Goal: Task Accomplishment & Management: Manage account settings

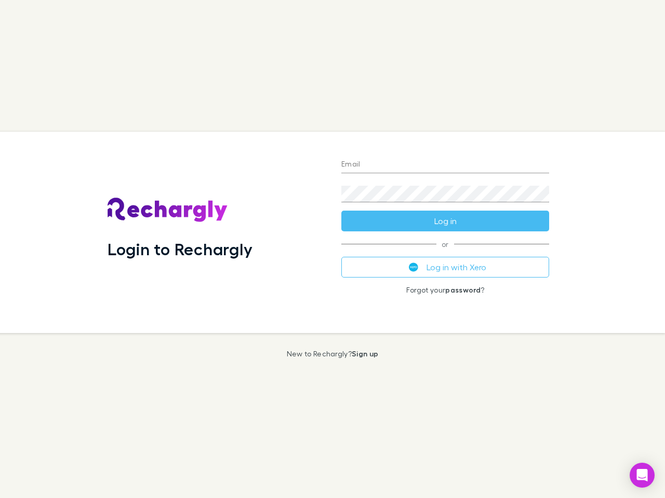
click at [332, 249] on div "Login to Rechargly" at bounding box center [216, 232] width 234 height 201
click at [445, 165] on input "Email" at bounding box center [445, 165] width 208 height 17
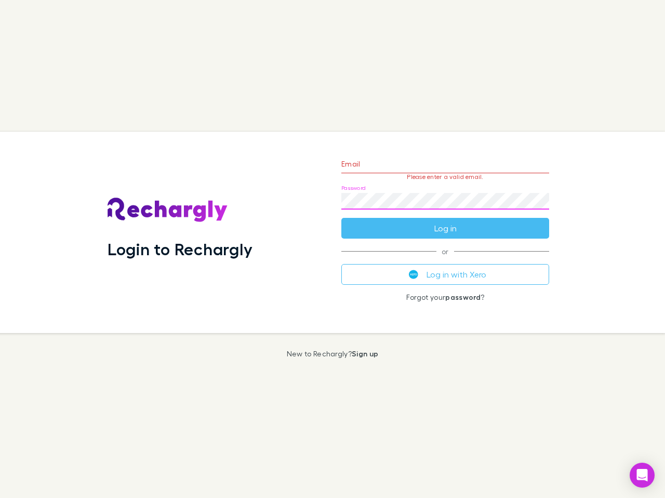
click at [445, 221] on form "Email Please enter a valid email. Password Log in" at bounding box center [445, 193] width 208 height 90
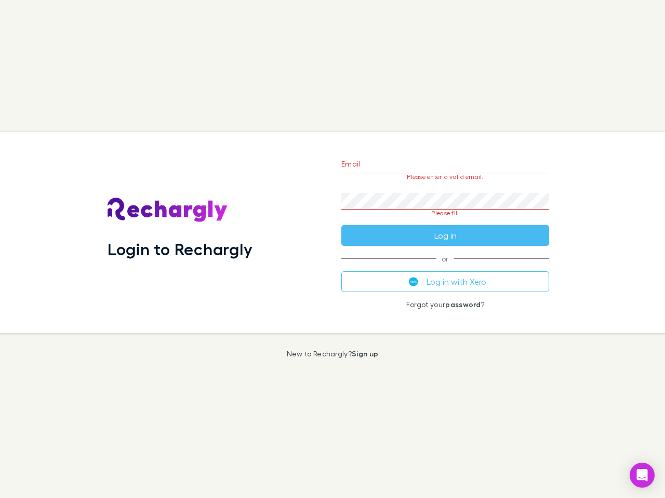
click at [445, 267] on div "Email Please enter a valid email. Password Please fill Log in or Log in with Xe…" at bounding box center [445, 232] width 224 height 201
click at [642, 476] on icon "Open Intercom Messenger" at bounding box center [642, 475] width 11 height 12
